Goal: Information Seeking & Learning: Learn about a topic

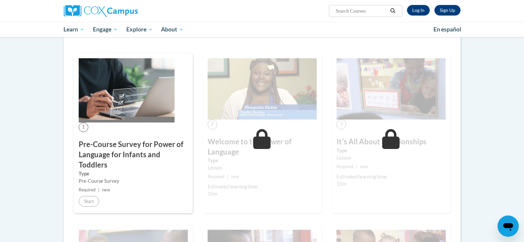
scroll to position [99, 0]
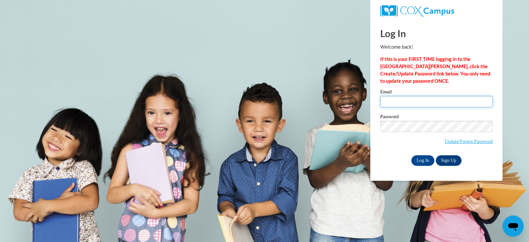
click at [387, 104] on input "Email" at bounding box center [436, 101] width 112 height 11
type input "hoffeld3@yahoo.com"
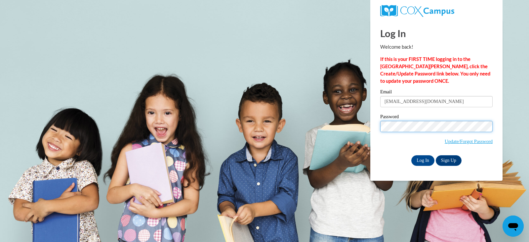
click at [411, 155] on input "Log In" at bounding box center [422, 160] width 23 height 11
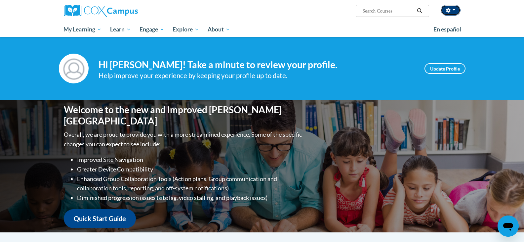
click at [451, 8] on button "button" at bounding box center [451, 10] width 20 height 11
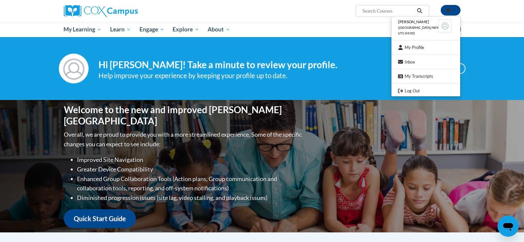
click at [343, 18] on div "Colleen McClain (America/New_York UTC-04:00) My Profile Inbox My Transcripts Lo…" at bounding box center [262, 11] width 417 height 22
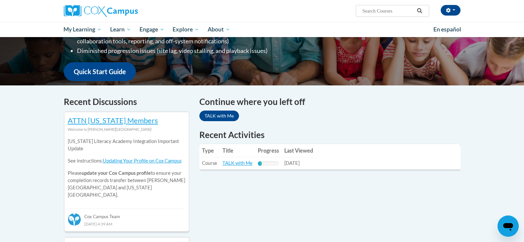
scroll to position [165, 0]
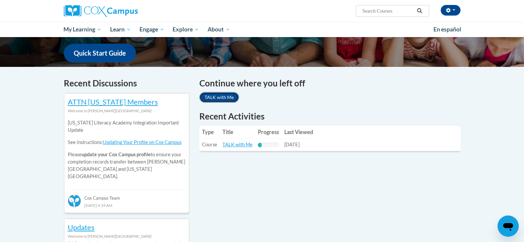
click at [220, 97] on link "TALK with Me" at bounding box center [219, 97] width 40 height 11
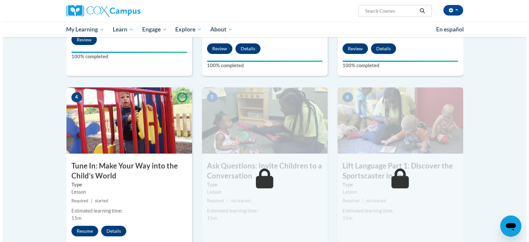
scroll to position [298, 0]
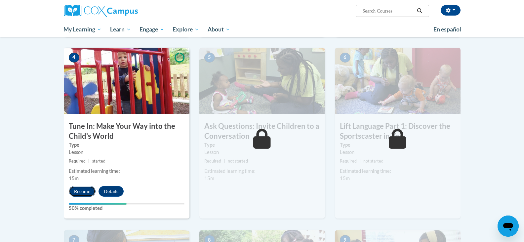
click at [85, 191] on button "Resume" at bounding box center [82, 191] width 27 height 11
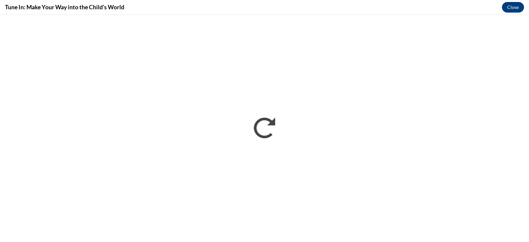
scroll to position [0, 0]
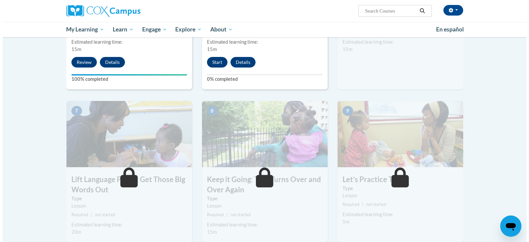
scroll to position [430, 0]
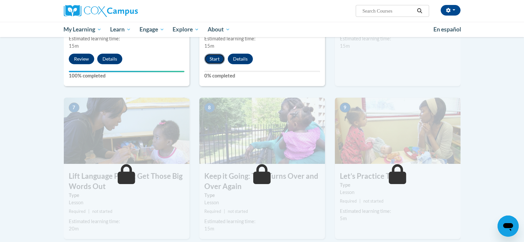
click at [213, 60] on button "Start" at bounding box center [214, 59] width 21 height 11
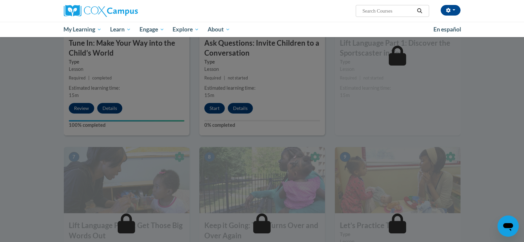
scroll to position [331, 0]
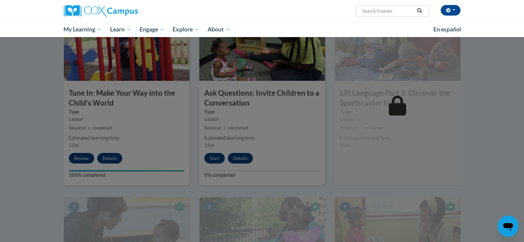
click at [215, 160] on div at bounding box center [262, 121] width 524 height 242
click at [214, 156] on div at bounding box center [262, 121] width 524 height 242
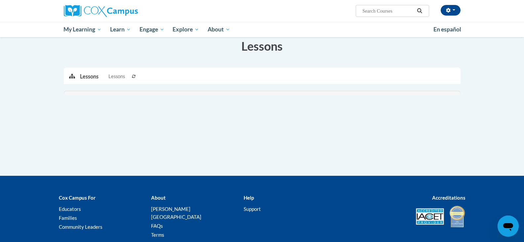
scroll to position [49, 0]
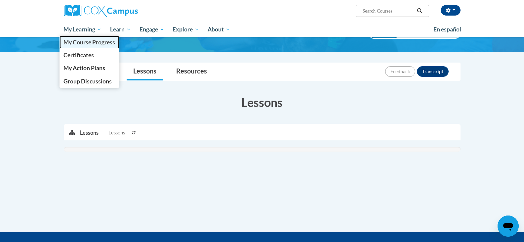
click at [76, 43] on span "My Course Progress" at bounding box center [89, 42] width 52 height 7
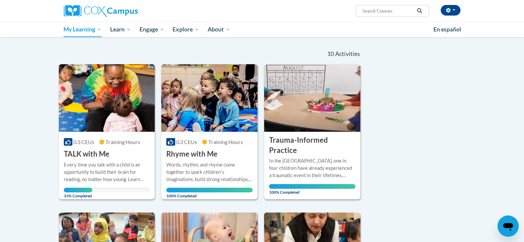
scroll to position [105, 0]
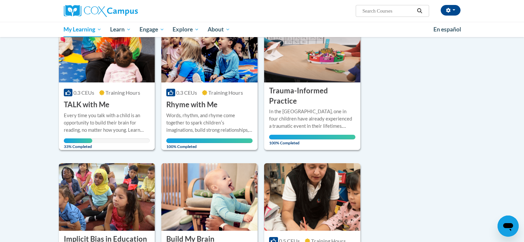
click at [75, 106] on h3 "TALK with Me" at bounding box center [87, 105] width 46 height 10
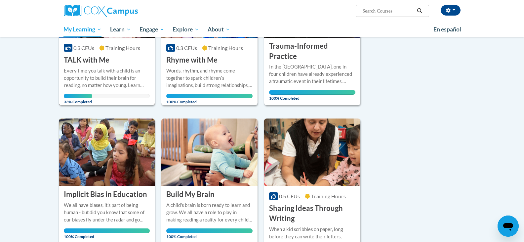
scroll to position [139, 0]
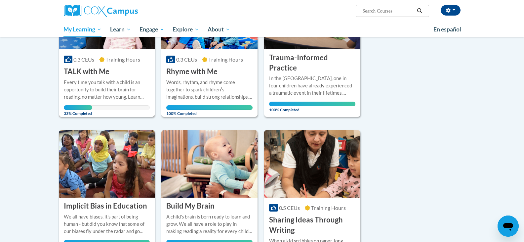
click at [84, 74] on h3 "TALK with Me" at bounding box center [87, 71] width 46 height 10
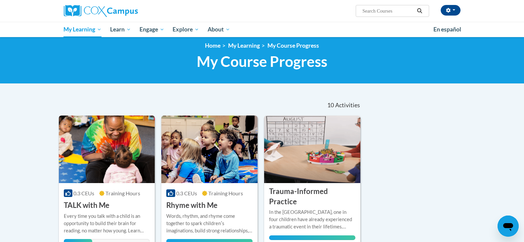
scroll to position [0, 0]
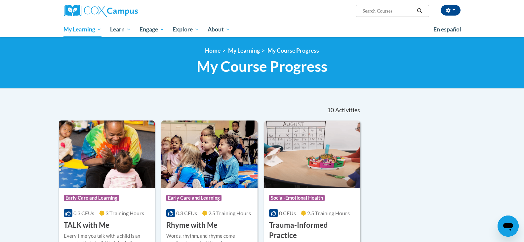
click at [79, 152] on img at bounding box center [107, 153] width 96 height 67
click at [75, 150] on img at bounding box center [107, 153] width 96 height 67
click at [75, 149] on img at bounding box center [107, 153] width 96 height 67
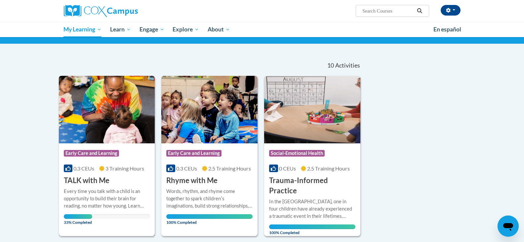
scroll to position [33, 0]
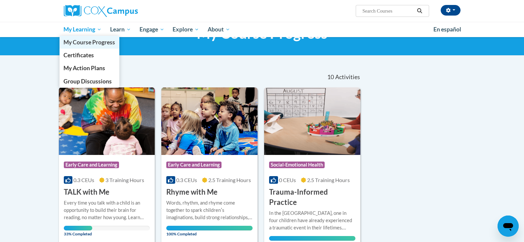
click at [77, 41] on span "My Course Progress" at bounding box center [89, 42] width 52 height 7
click at [77, 43] on span "My Course Progress" at bounding box center [89, 42] width 52 height 7
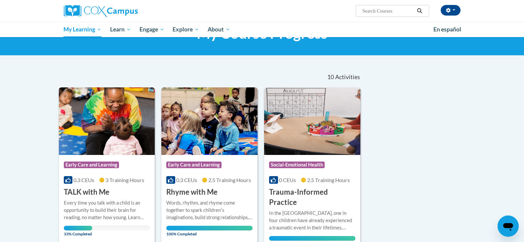
click at [84, 159] on div "Course Category: Early Care and Learning" at bounding box center [107, 165] width 86 height 15
click at [94, 141] on img at bounding box center [107, 120] width 96 height 67
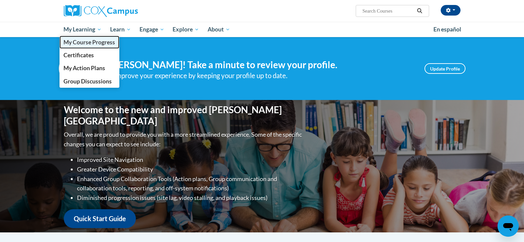
click at [81, 45] on span "My Course Progress" at bounding box center [89, 42] width 52 height 7
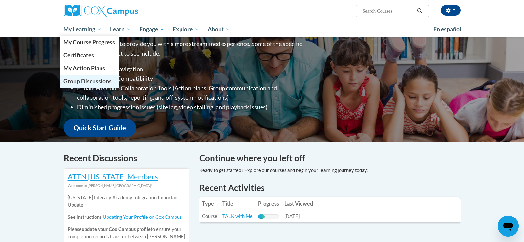
scroll to position [33, 0]
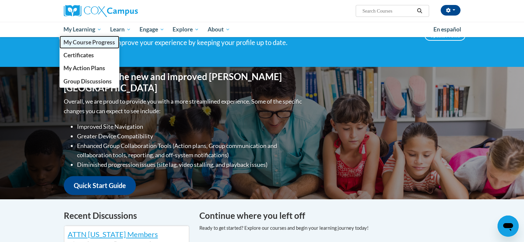
click at [77, 43] on span "My Course Progress" at bounding box center [89, 42] width 52 height 7
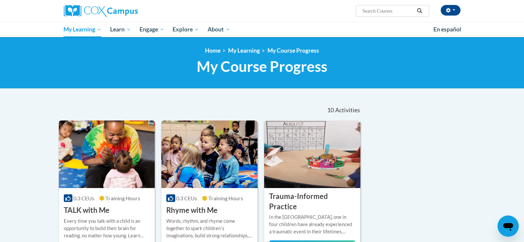
click at [83, 209] on h3 "TALK with Me" at bounding box center [87, 210] width 46 height 10
click at [105, 170] on img at bounding box center [107, 153] width 96 height 67
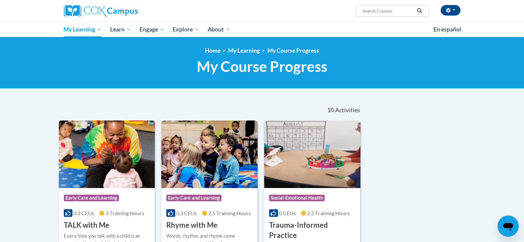
click at [102, 163] on img at bounding box center [107, 153] width 96 height 67
click at [102, 164] on img at bounding box center [107, 153] width 96 height 67
click at [212, 169] on img at bounding box center [209, 153] width 96 height 67
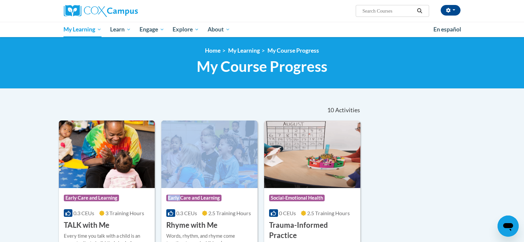
click at [120, 165] on img at bounding box center [107, 153] width 96 height 67
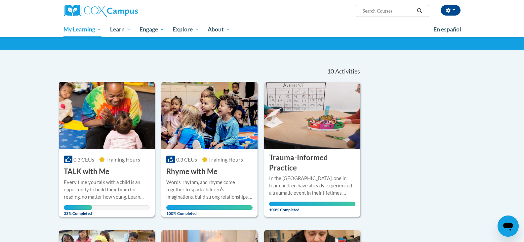
scroll to position [99, 0]
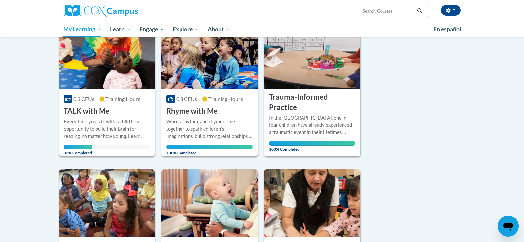
click at [74, 113] on h3 "TALK with Me" at bounding box center [87, 111] width 46 height 10
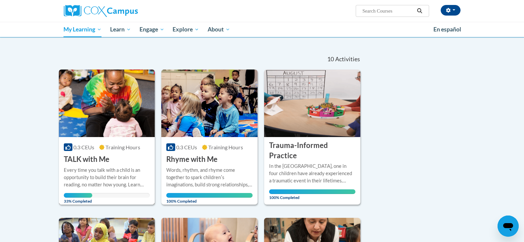
scroll to position [66, 0]
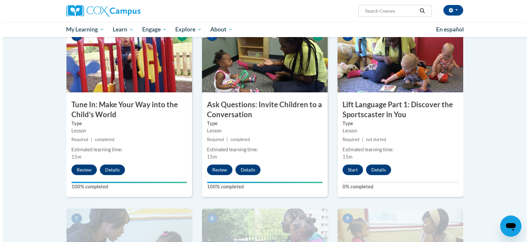
scroll to position [331, 0]
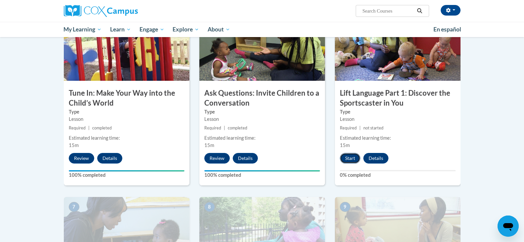
click at [346, 160] on button "Start" at bounding box center [350, 158] width 21 height 11
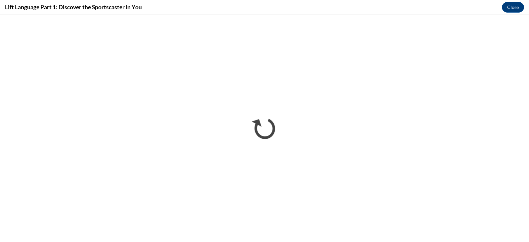
scroll to position [0, 0]
